Goal: Find specific page/section

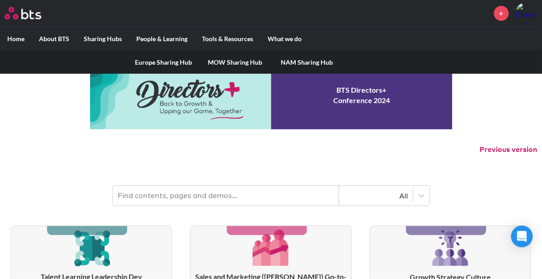
click at [235, 67] on link "MOW Sharing Hub" at bounding box center [236, 63] width 72 height 24
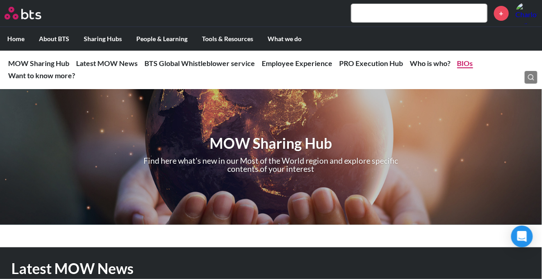
click at [465, 63] on link "BIOs" at bounding box center [465, 63] width 16 height 9
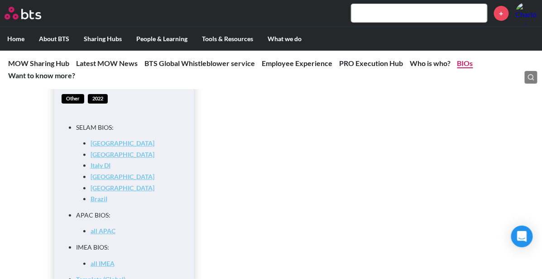
scroll to position [3625, 0]
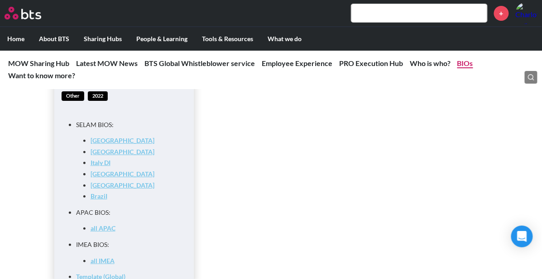
click at [459, 60] on link "BIOs" at bounding box center [465, 63] width 16 height 9
click at [461, 62] on link "BIOs" at bounding box center [465, 63] width 16 height 9
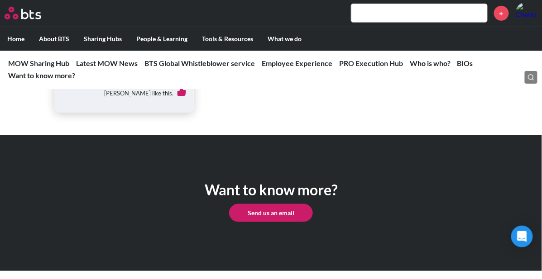
scroll to position [3908, 0]
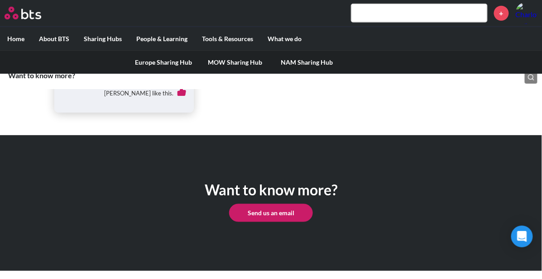
click at [164, 68] on link "Europe Sharing Hub" at bounding box center [164, 63] width 72 height 24
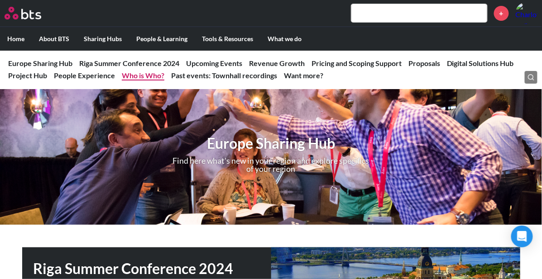
click at [133, 78] on link "Who is Who?" at bounding box center [143, 75] width 43 height 9
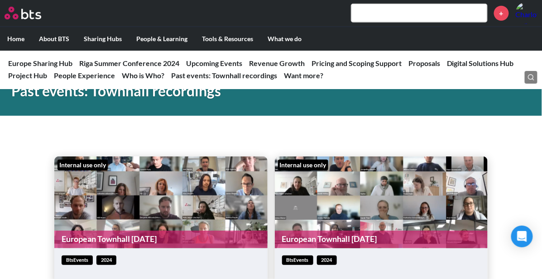
scroll to position [2923, 0]
